Goal: Communication & Community: Answer question/provide support

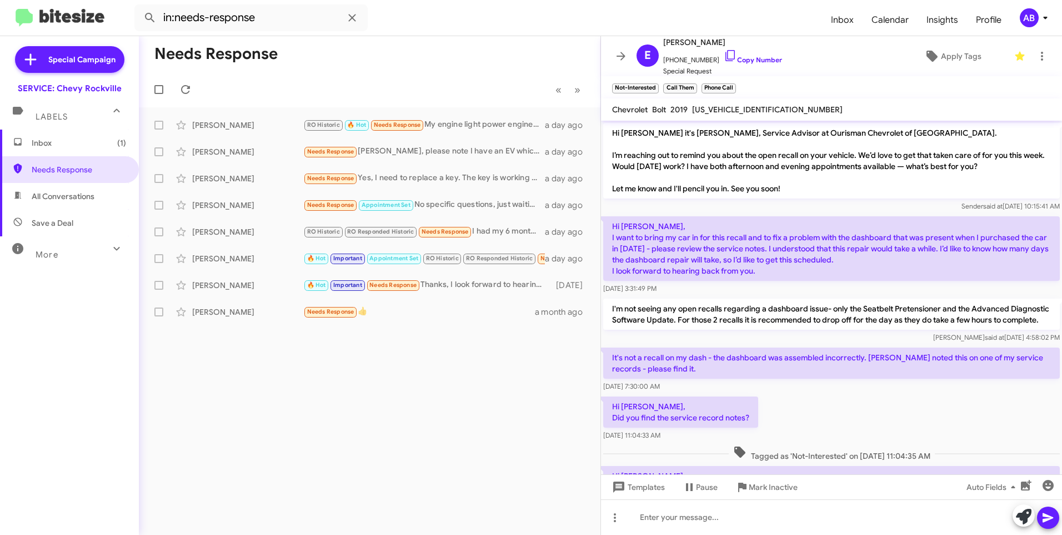
click at [392, 75] on mat-toolbar-row "« Previous » Next" at bounding box center [370, 90] width 462 height 36
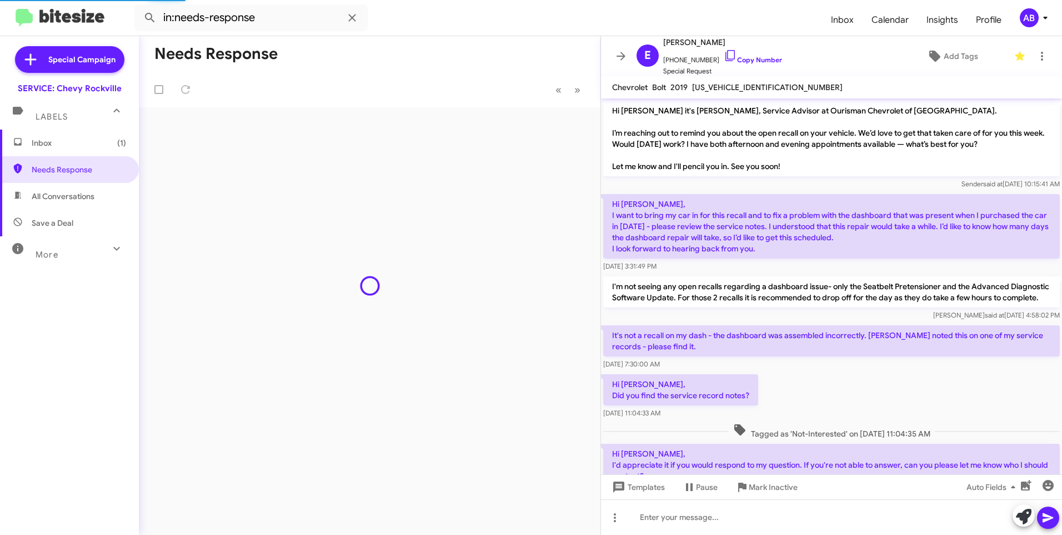
scroll to position [736, 0]
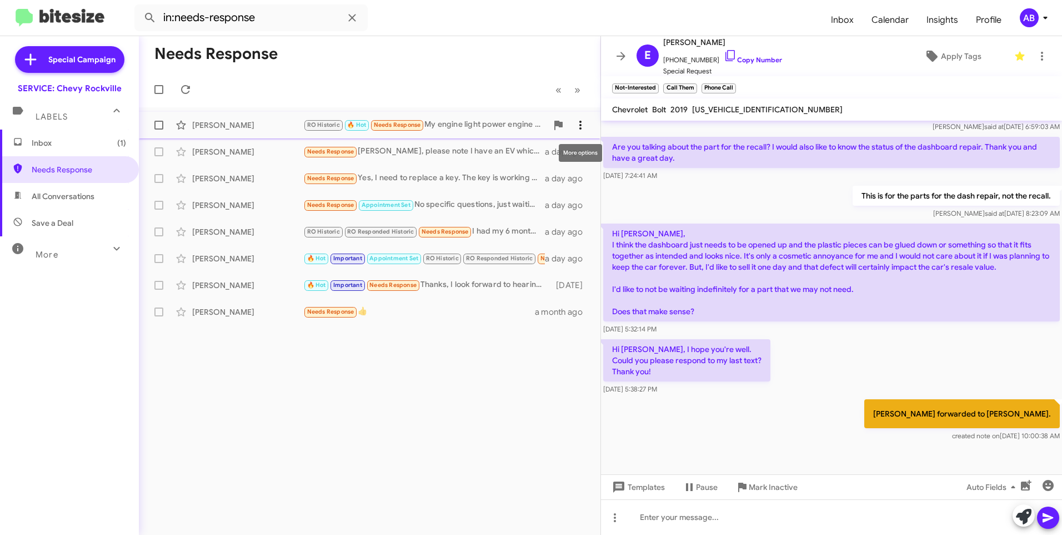
click at [582, 130] on icon at bounding box center [580, 124] width 13 height 13
click at [505, 131] on div at bounding box center [531, 267] width 1062 height 535
click at [473, 120] on div "RO Historic 🔥 Hot Needs Response My engine light power engine reduced just came…" at bounding box center [425, 124] width 244 height 13
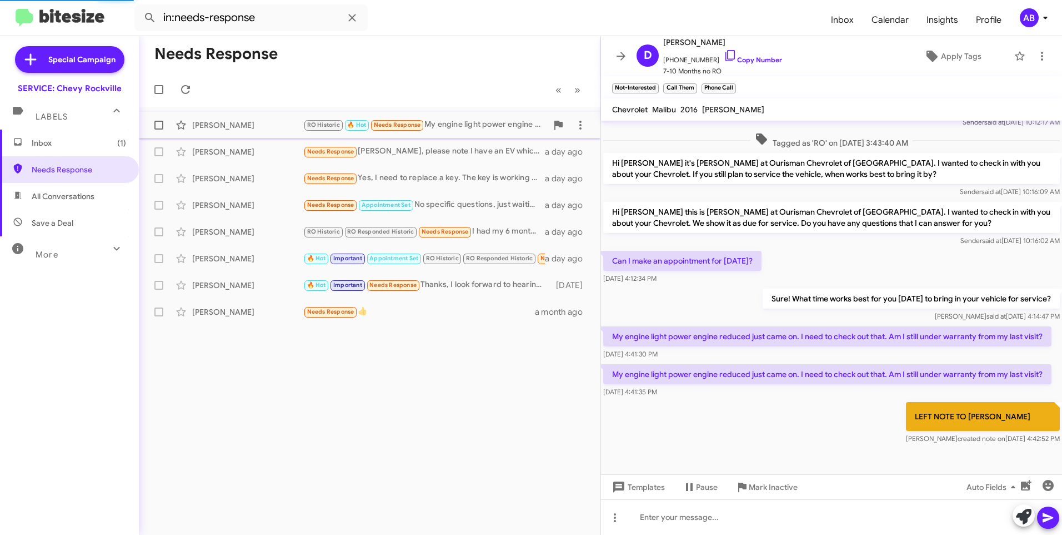
scroll to position [155, 0]
click at [584, 126] on icon at bounding box center [580, 124] width 13 height 13
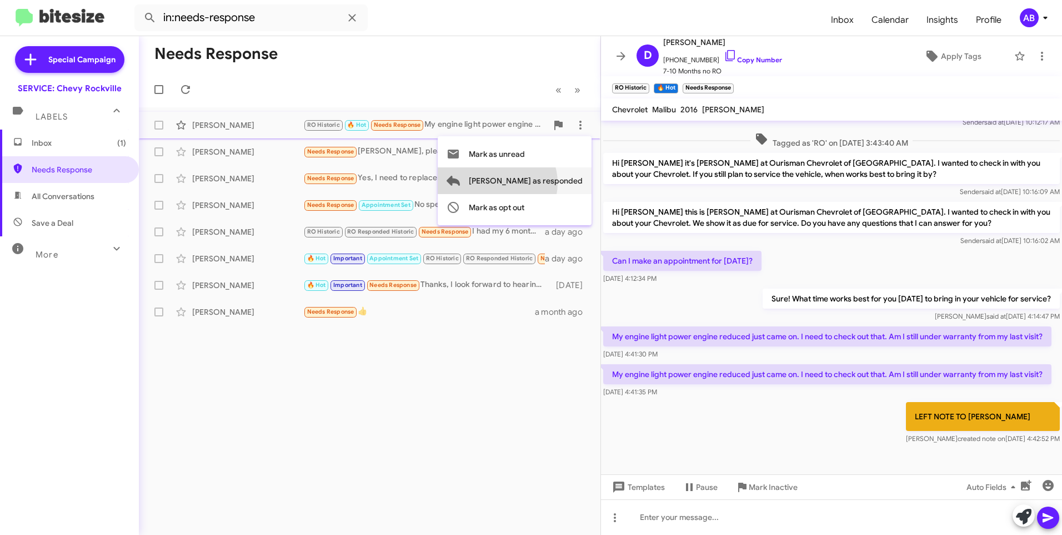
click at [542, 183] on span "[PERSON_NAME] as responded" at bounding box center [526, 180] width 114 height 27
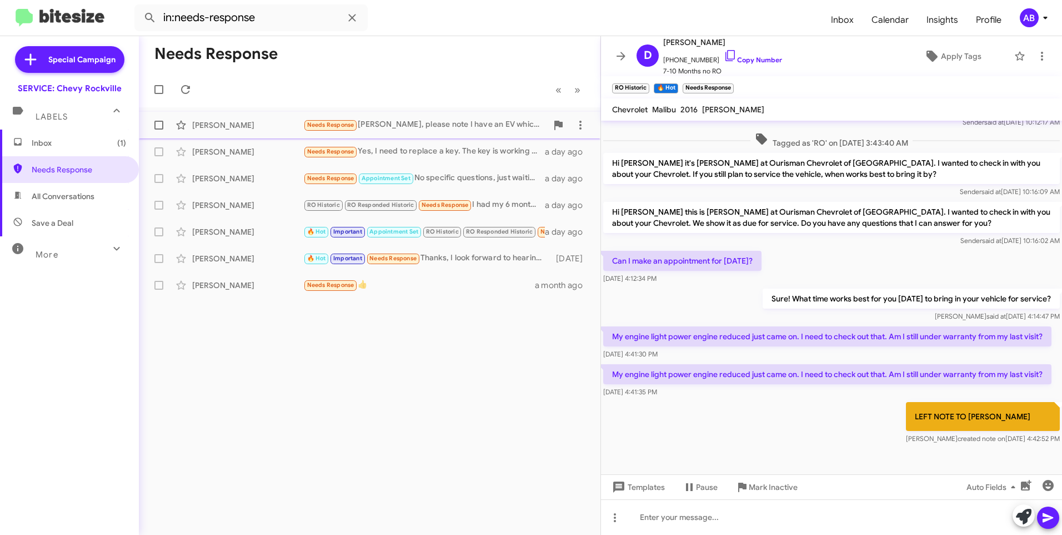
click at [503, 132] on div "[PERSON_NAME] Needs Response [PERSON_NAME], please note I have an EV which only…" at bounding box center [370, 125] width 444 height 22
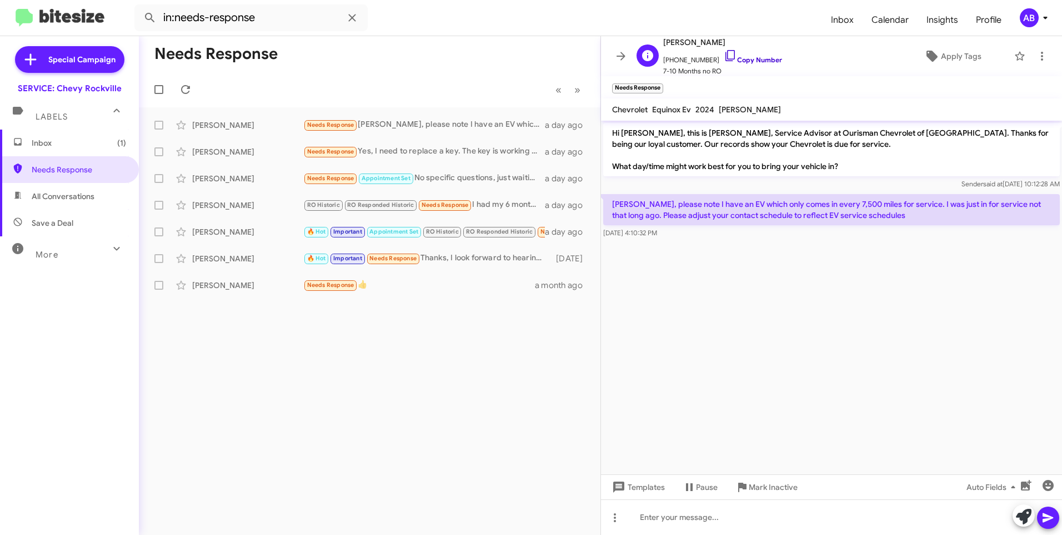
click at [750, 59] on link "Copy Number" at bounding box center [753, 60] width 58 height 8
click at [646, 525] on div at bounding box center [831, 517] width 461 height 36
click at [1044, 517] on icon at bounding box center [1048, 517] width 13 height 13
click at [412, 149] on div "Needs Response Yes, I need to replace a key. The key is working but plastic bro…" at bounding box center [425, 151] width 244 height 13
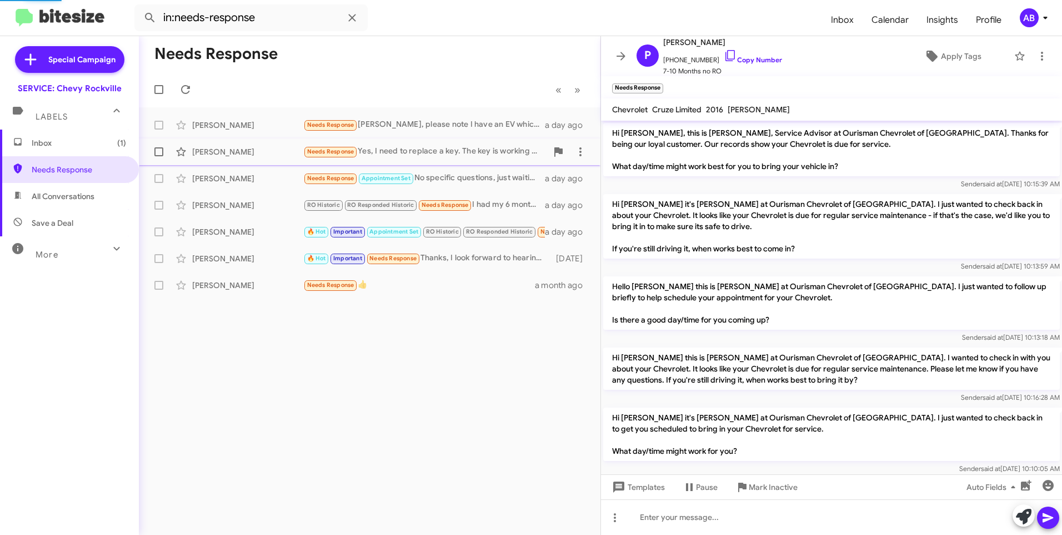
scroll to position [131, 0]
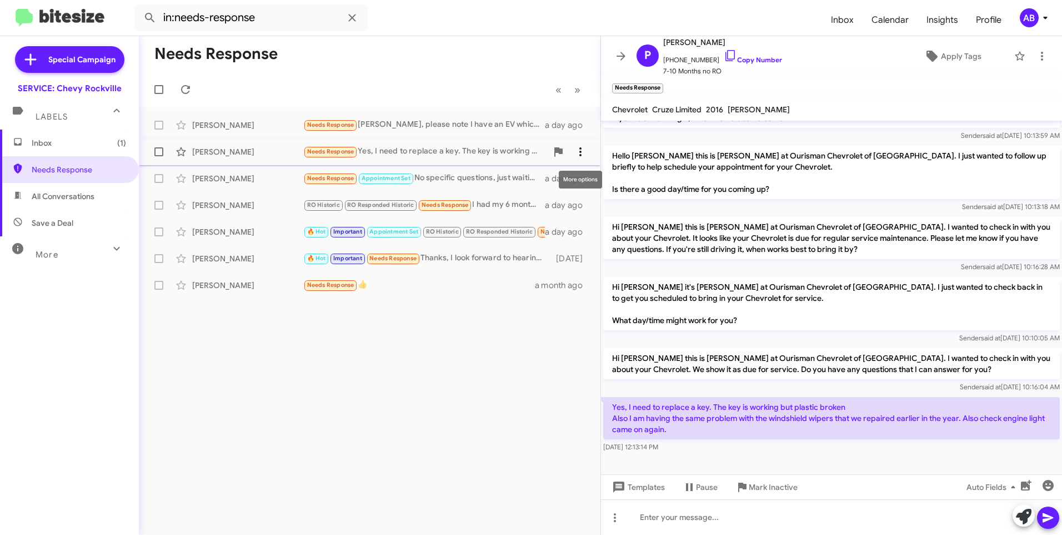
click at [583, 155] on icon at bounding box center [580, 151] width 13 height 13
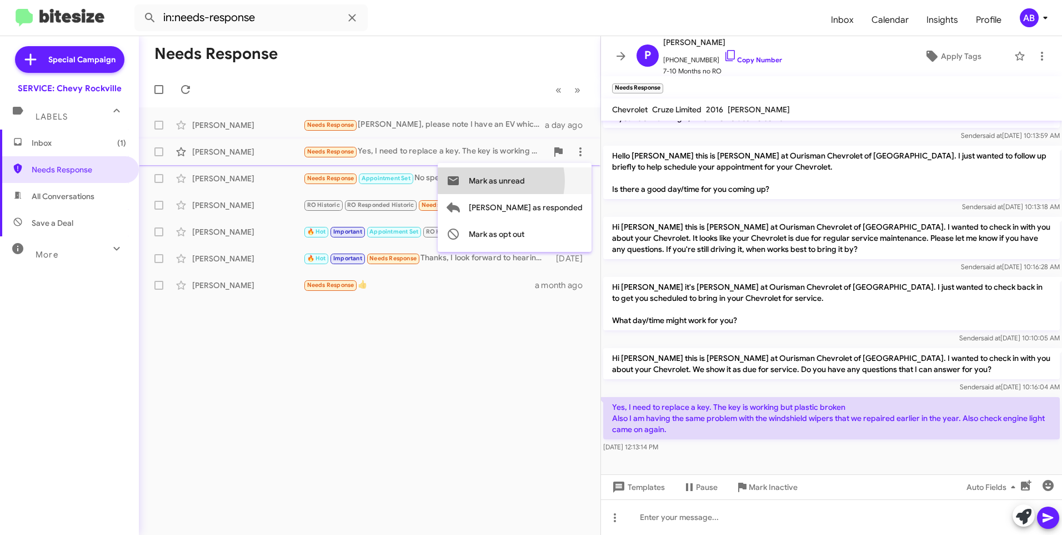
click at [525, 181] on span "Mark as unread" at bounding box center [497, 180] width 56 height 27
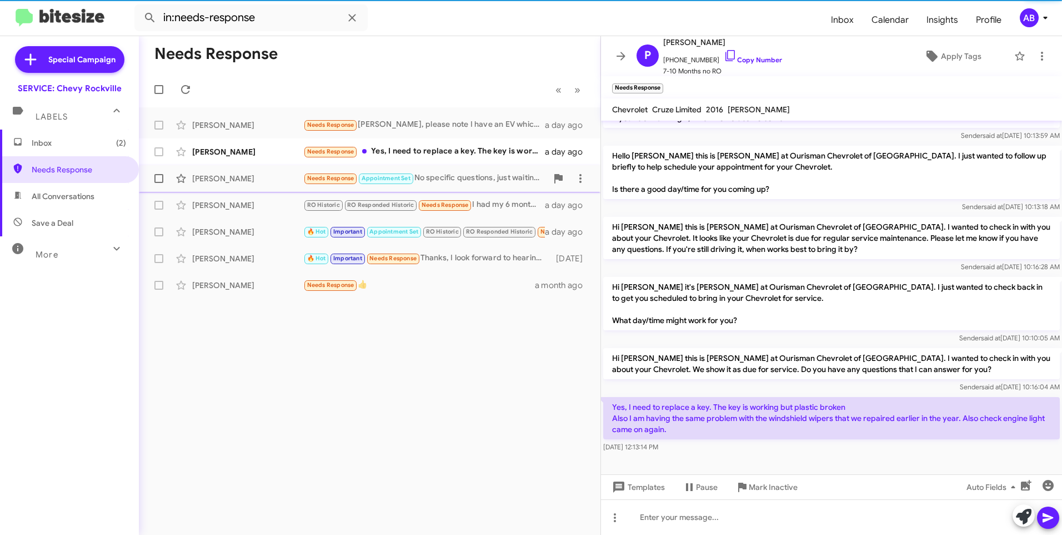
click at [468, 176] on div "Needs Response Appointment Set No specific questions, just waiting for the repo…" at bounding box center [425, 178] width 244 height 13
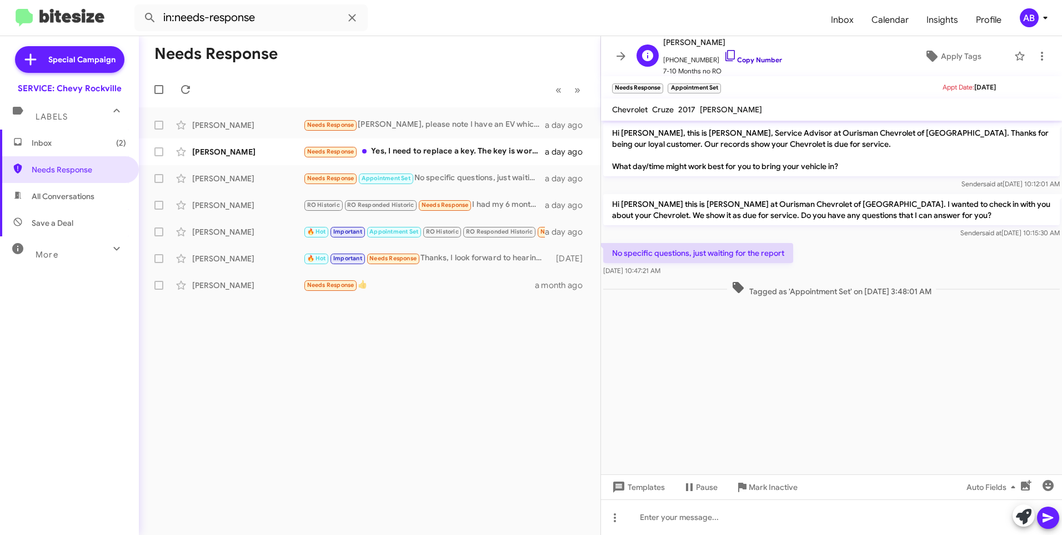
click at [747, 59] on link "Copy Number" at bounding box center [753, 60] width 58 height 8
click at [576, 182] on icon at bounding box center [580, 178] width 13 height 13
click at [544, 236] on span "[PERSON_NAME] as responded" at bounding box center [526, 234] width 114 height 27
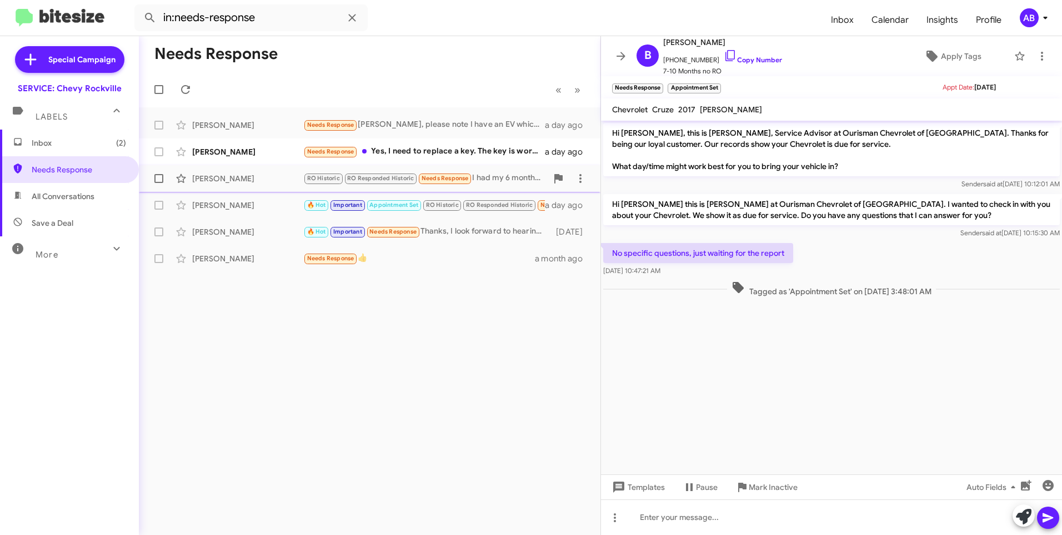
click at [495, 176] on div "RO Historic RO Responded Historic Needs Response I had my 6 month oil change ab…" at bounding box center [425, 178] width 244 height 13
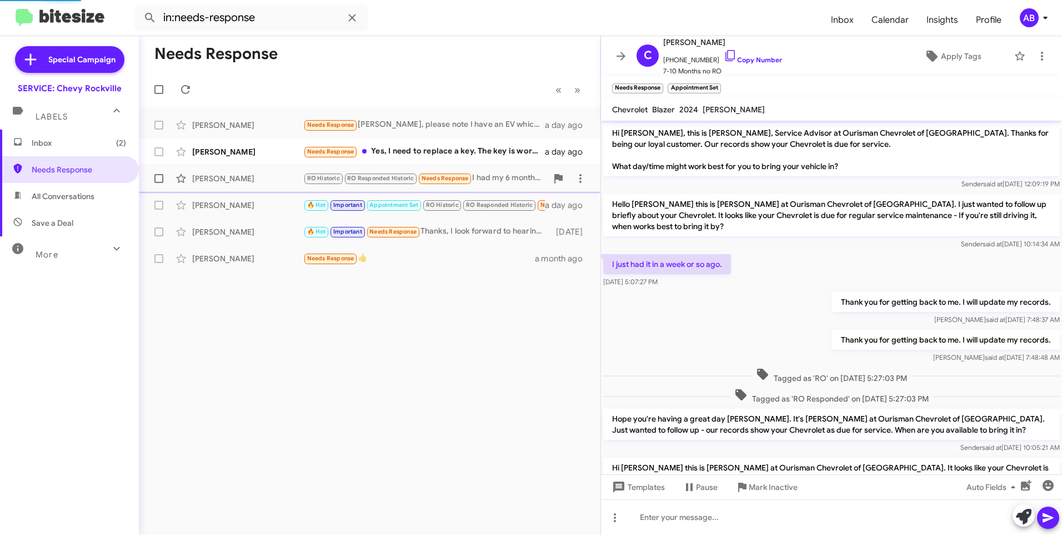
scroll to position [147, 0]
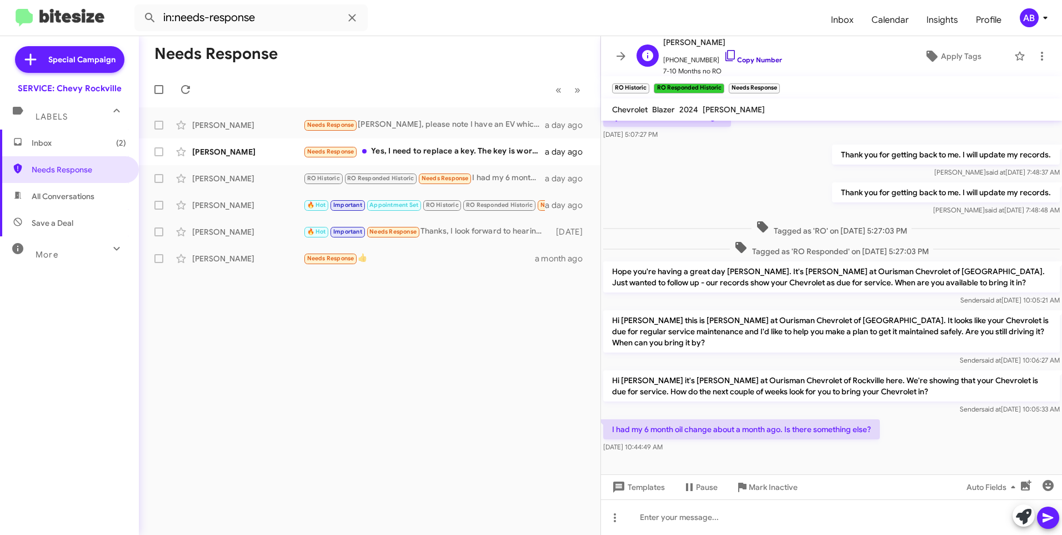
click at [746, 62] on link "Copy Number" at bounding box center [753, 60] width 58 height 8
click at [575, 173] on icon at bounding box center [580, 178] width 13 height 13
click at [556, 231] on span "[PERSON_NAME] as responded" at bounding box center [526, 234] width 114 height 27
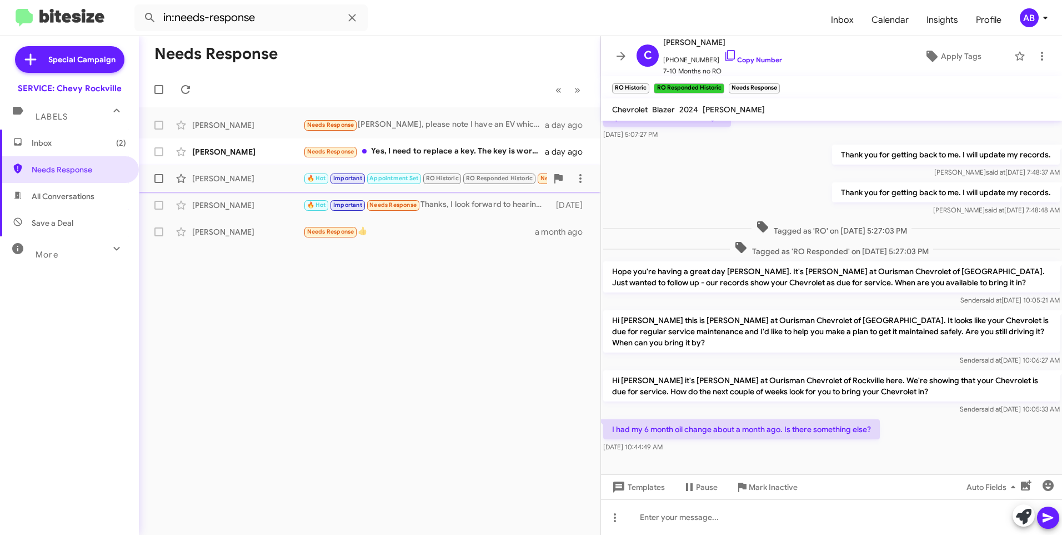
click at [206, 181] on div "[PERSON_NAME]" at bounding box center [247, 178] width 111 height 11
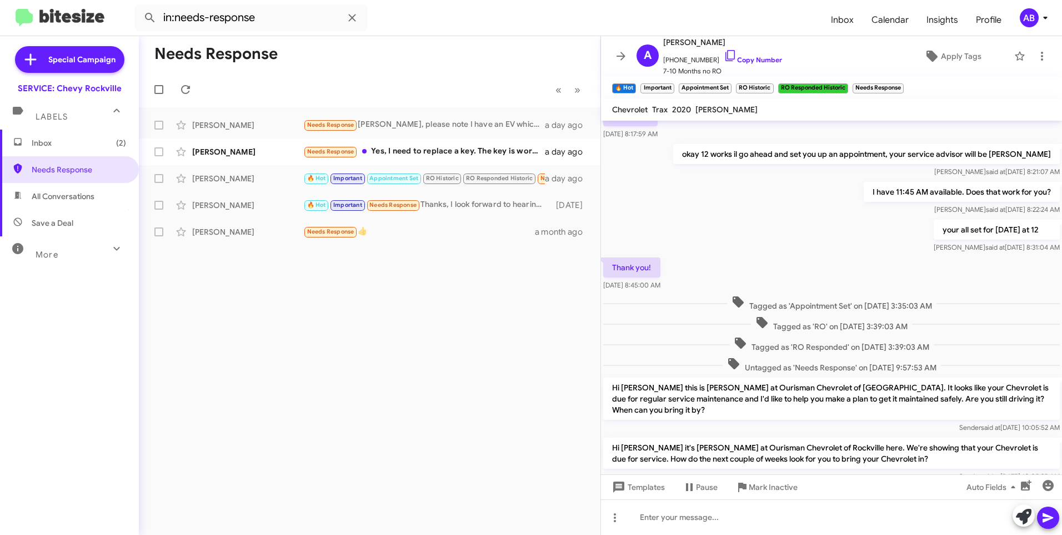
scroll to position [305, 0]
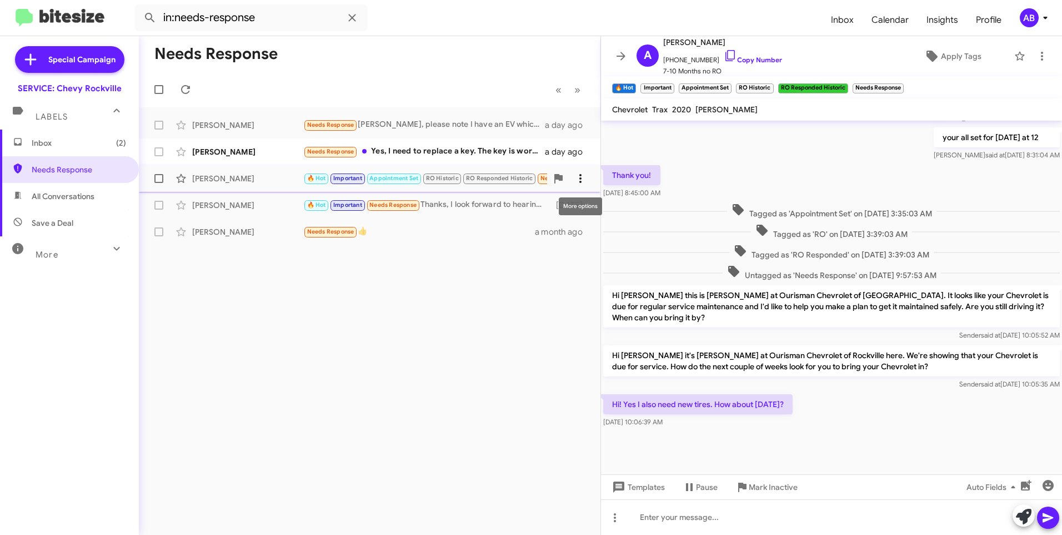
click at [583, 181] on icon at bounding box center [580, 178] width 13 height 13
click at [525, 206] on span "Mark as unread" at bounding box center [497, 207] width 56 height 27
click at [457, 198] on div "🔥 Hot Important Needs Response Thanks, I look forward to hearing from them." at bounding box center [425, 204] width 244 height 13
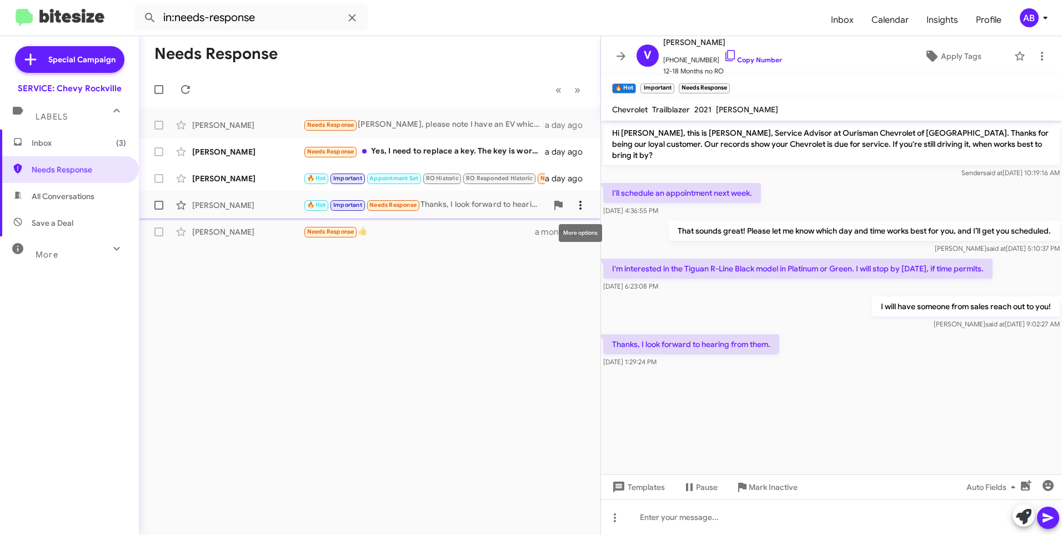
click at [580, 206] on icon at bounding box center [580, 204] width 13 height 13
click at [397, 281] on div at bounding box center [531, 267] width 1062 height 535
